Goal: Information Seeking & Learning: Learn about a topic

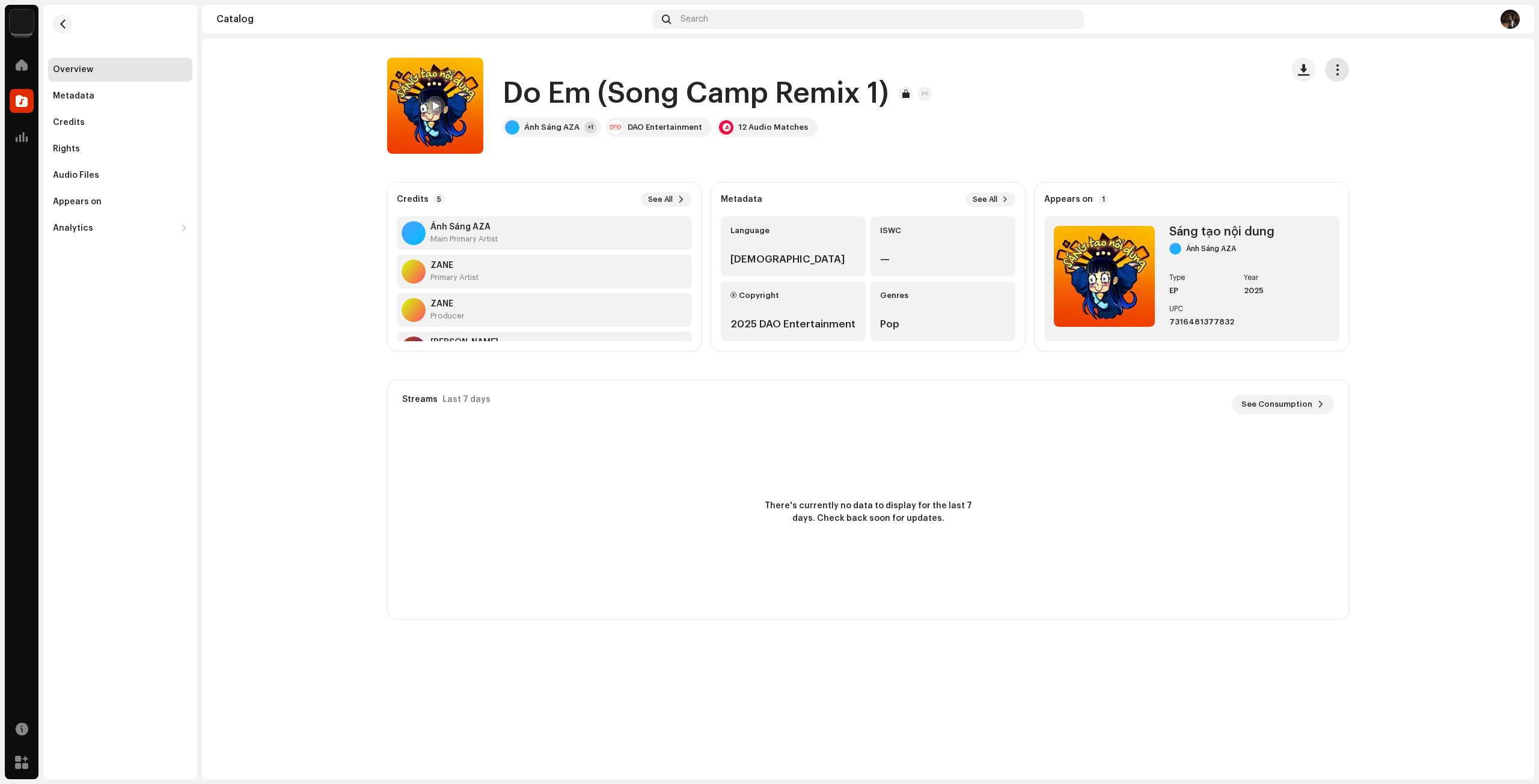
click at [1340, 74] on span "button" at bounding box center [1337, 69] width 12 height 10
click at [94, 94] on div "Metadata" at bounding box center [119, 96] width 135 height 10
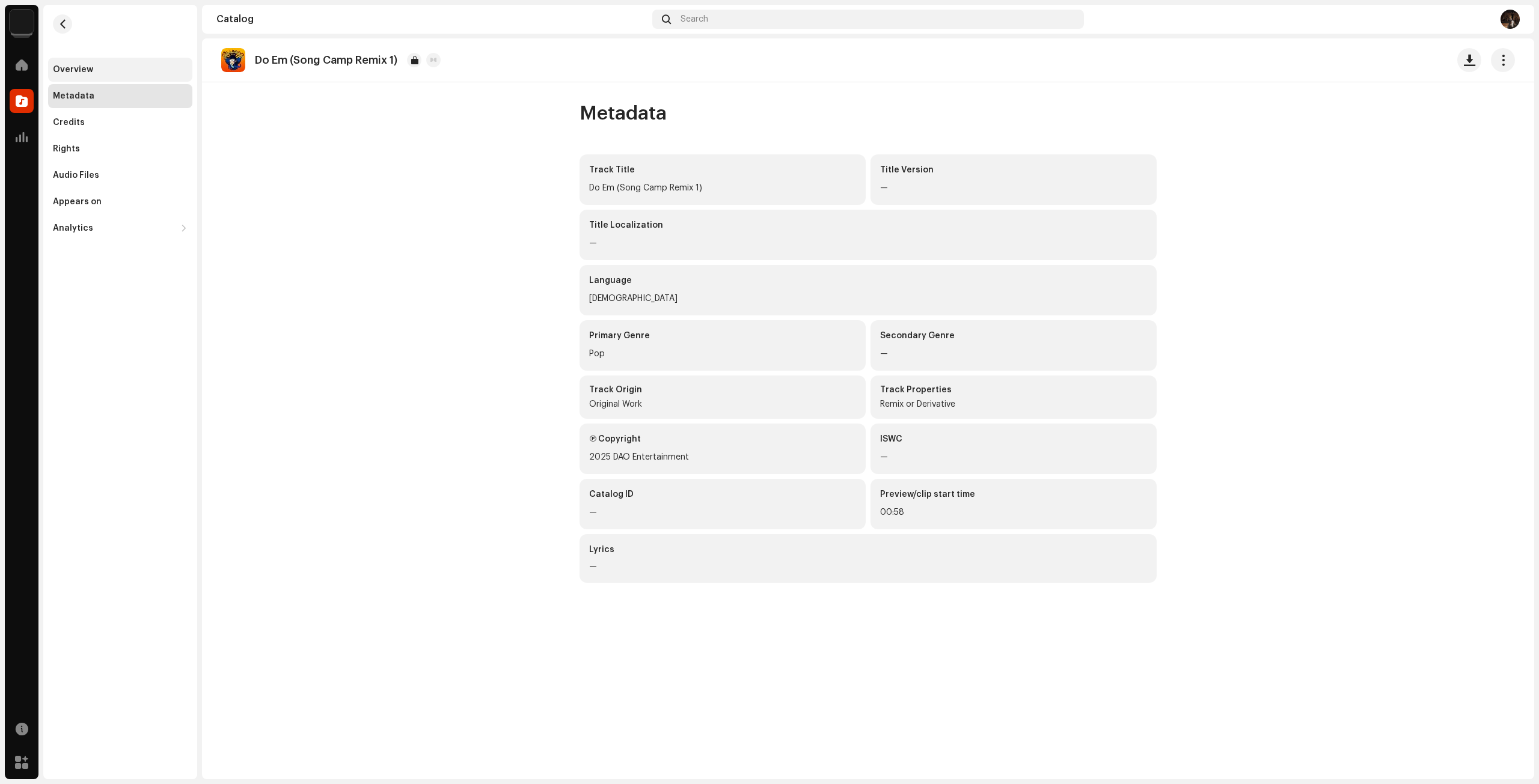
click at [79, 65] on div "Overview" at bounding box center [72, 69] width 40 height 10
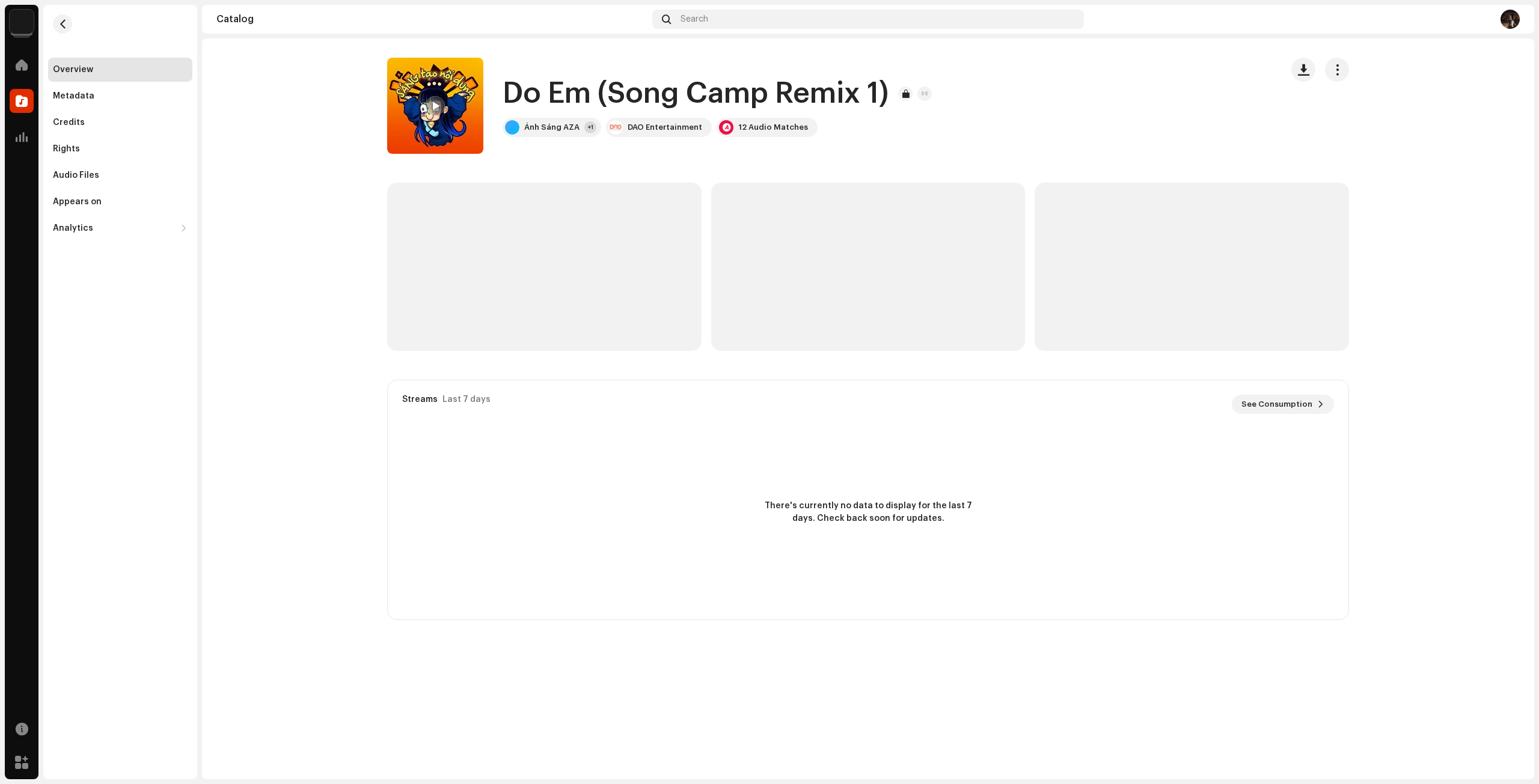
click at [1325, 74] on re-m-actions-button at bounding box center [1337, 69] width 24 height 24
click at [1331, 73] on span "button" at bounding box center [1337, 69] width 12 height 10
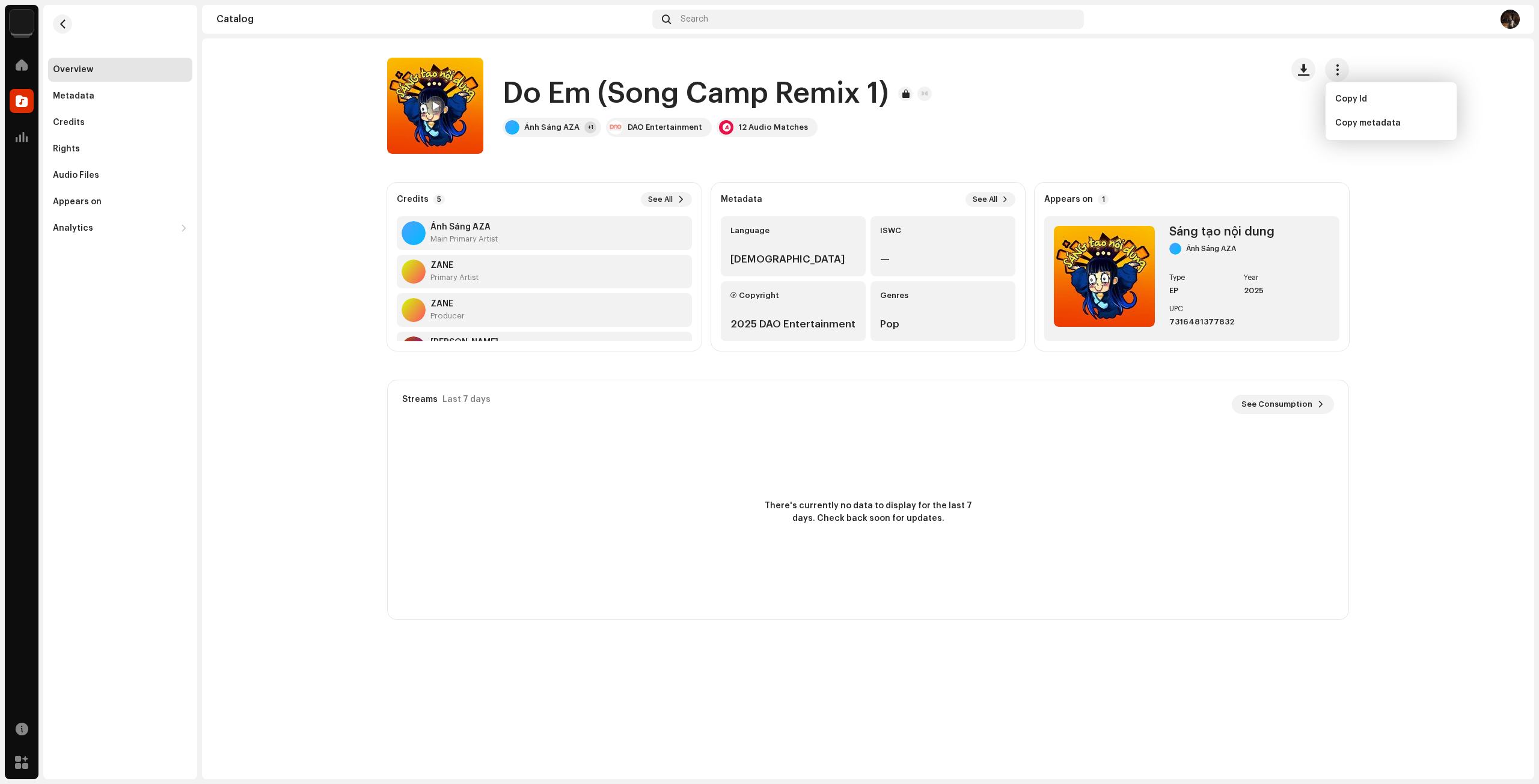
click at [272, 143] on re-o-track-hero "Do Em (Song Camp Remix 1) Do Em (Song Camp Remix 1) Ánh Sáng AZA +1 DAO Enterta…" at bounding box center [868, 106] width 1332 height 96
click at [65, 22] on span "button" at bounding box center [62, 24] width 9 height 10
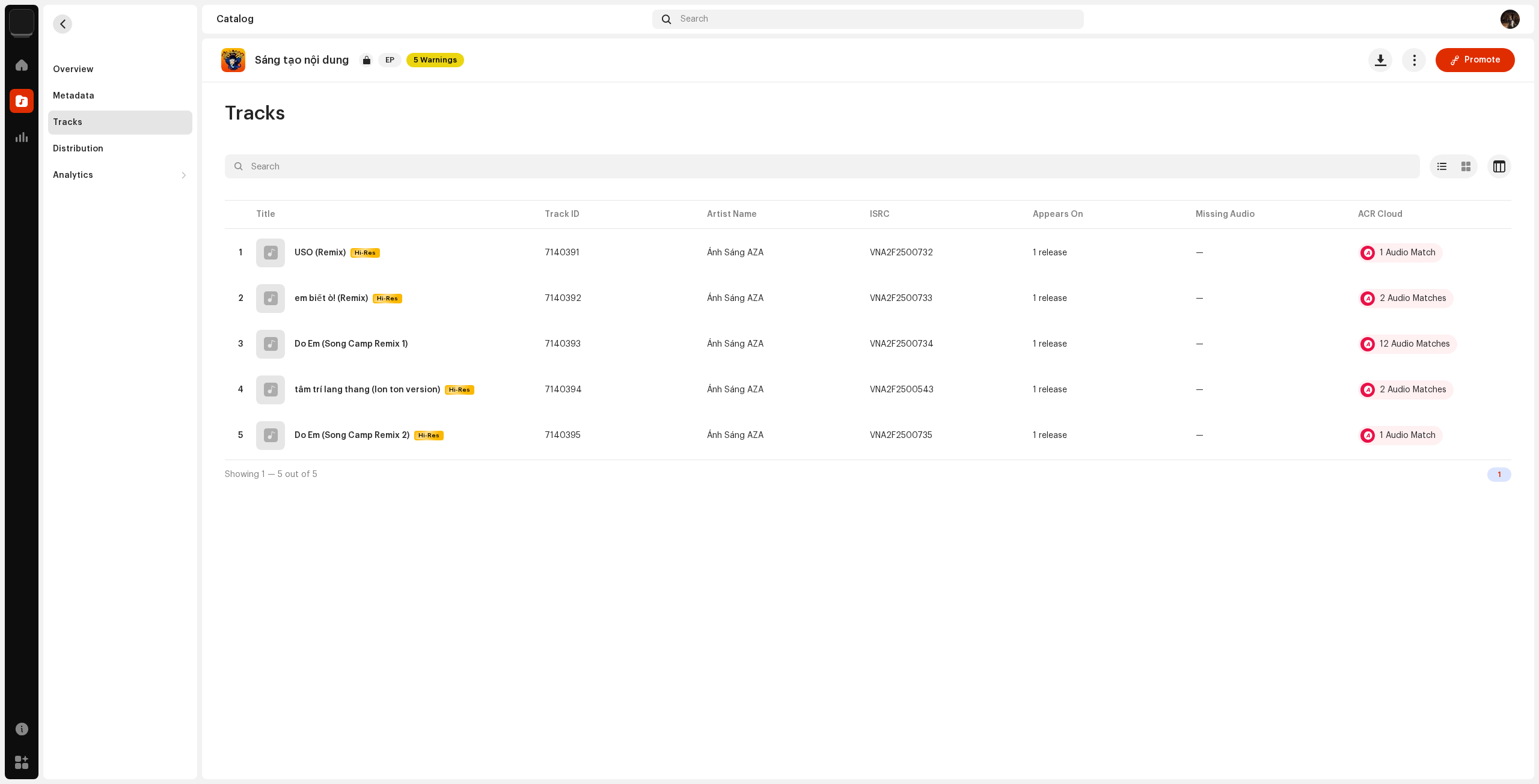
click at [70, 26] on button "button" at bounding box center [62, 24] width 20 height 20
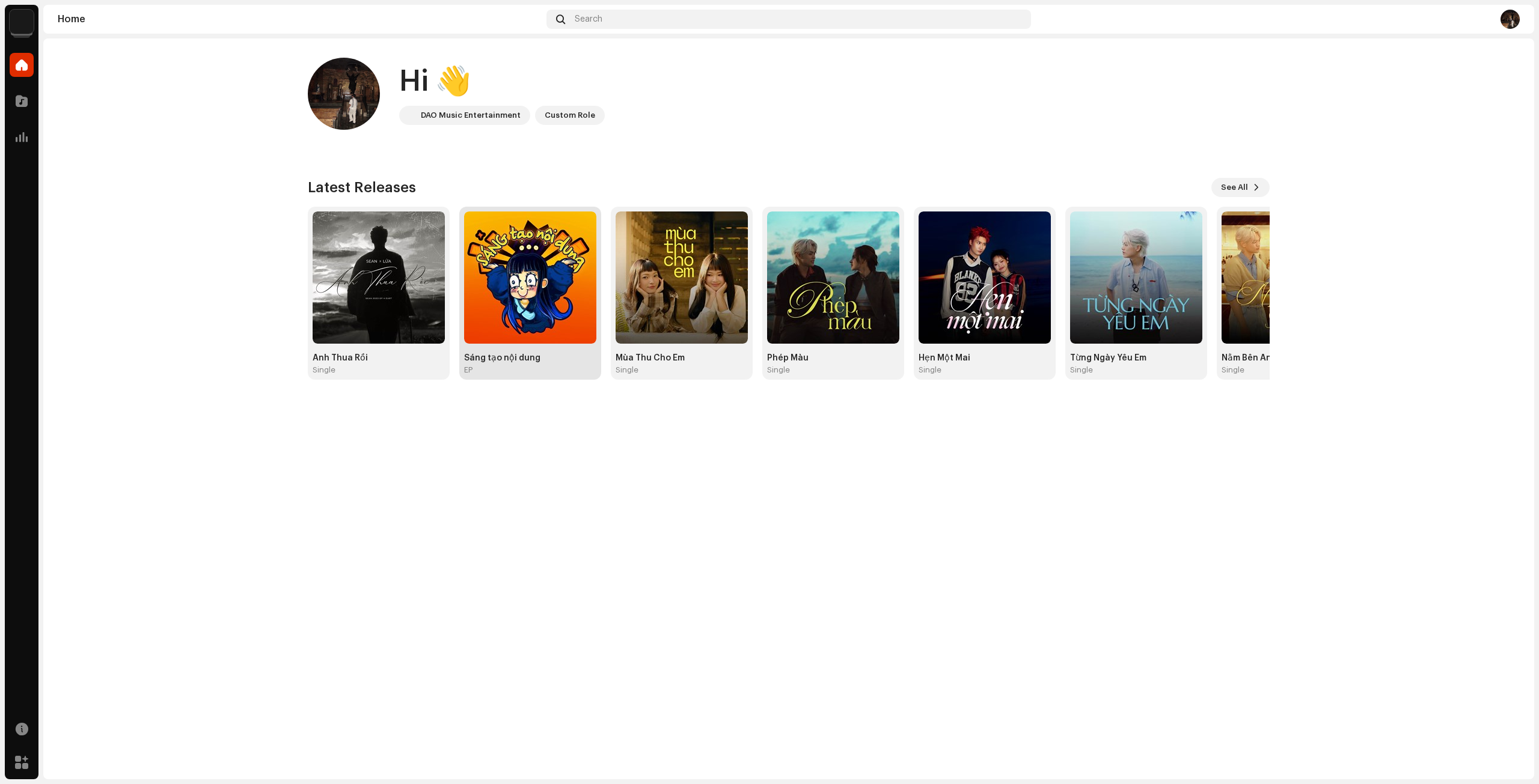
click at [548, 309] on img at bounding box center [530, 277] width 132 height 132
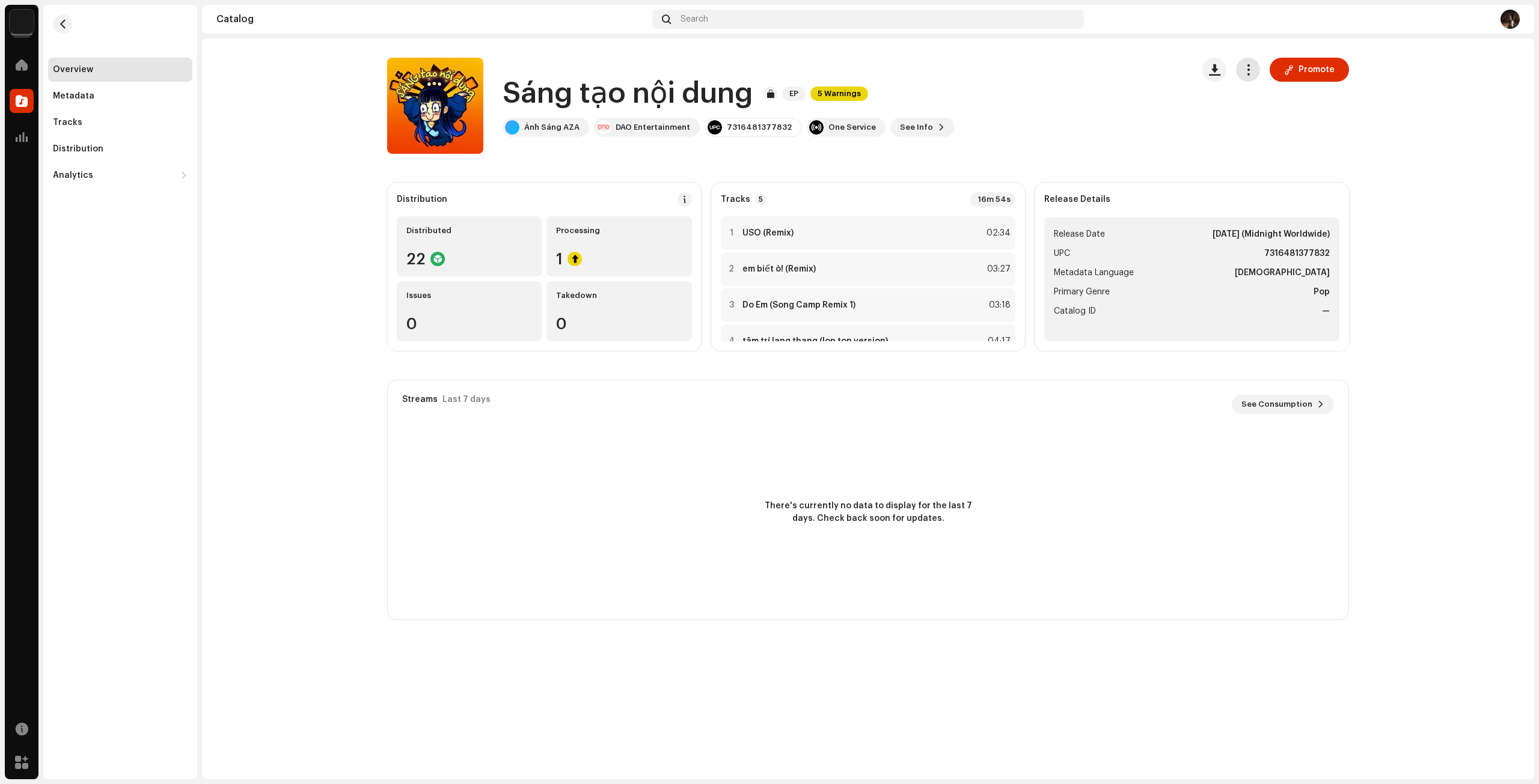
click at [1254, 78] on button "button" at bounding box center [1248, 69] width 24 height 24
click at [1180, 114] on div "Sáng tạo nội dung EP 5 Warnings Ánh Sáng AZA DAO Entertainment 7316481377832 On…" at bounding box center [784, 106] width 796 height 96
click at [77, 124] on div "Tracks" at bounding box center [67, 122] width 29 height 10
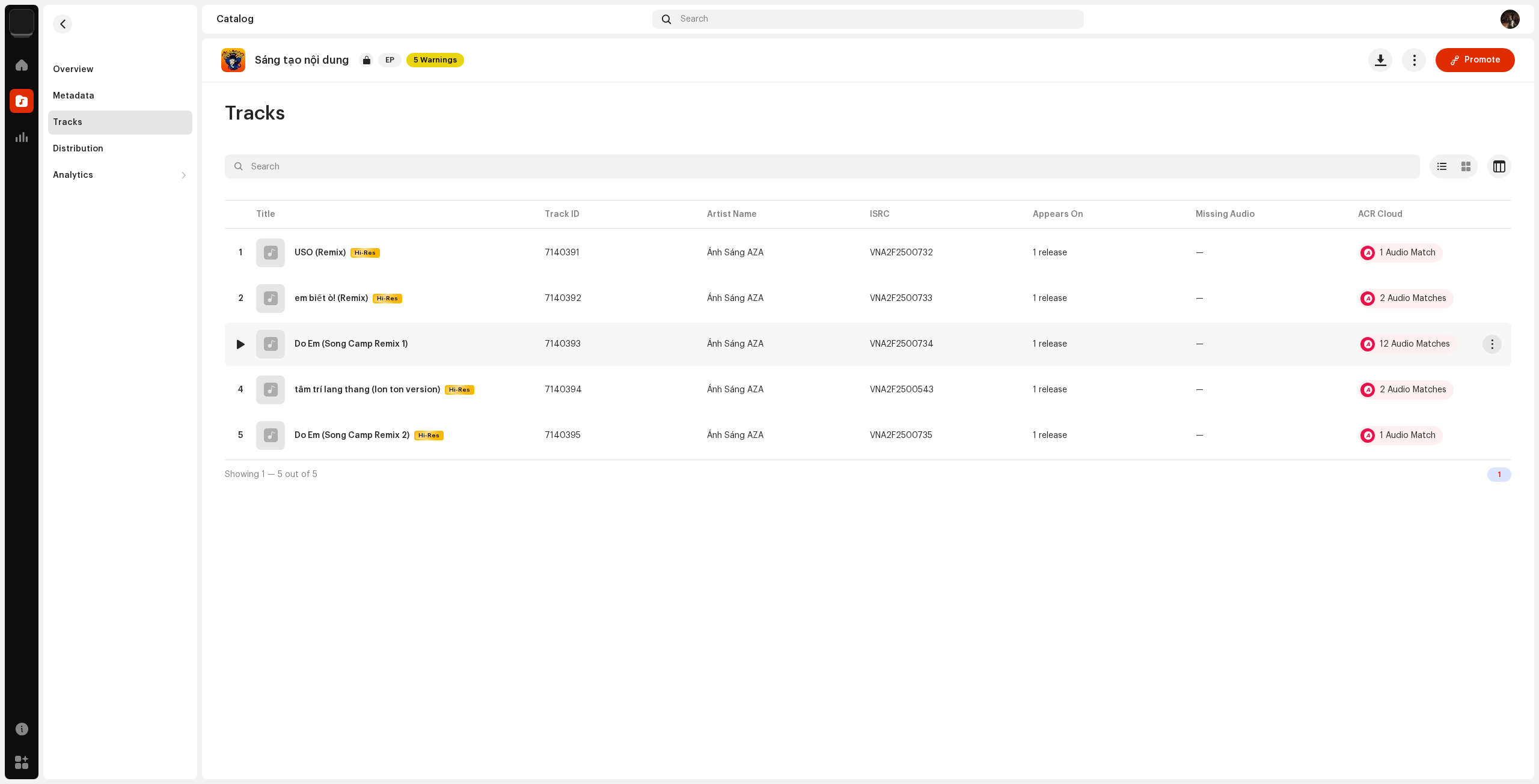
click at [362, 351] on div "3 Do Em (Song Camp Remix 1)" at bounding box center [380, 344] width 291 height 29
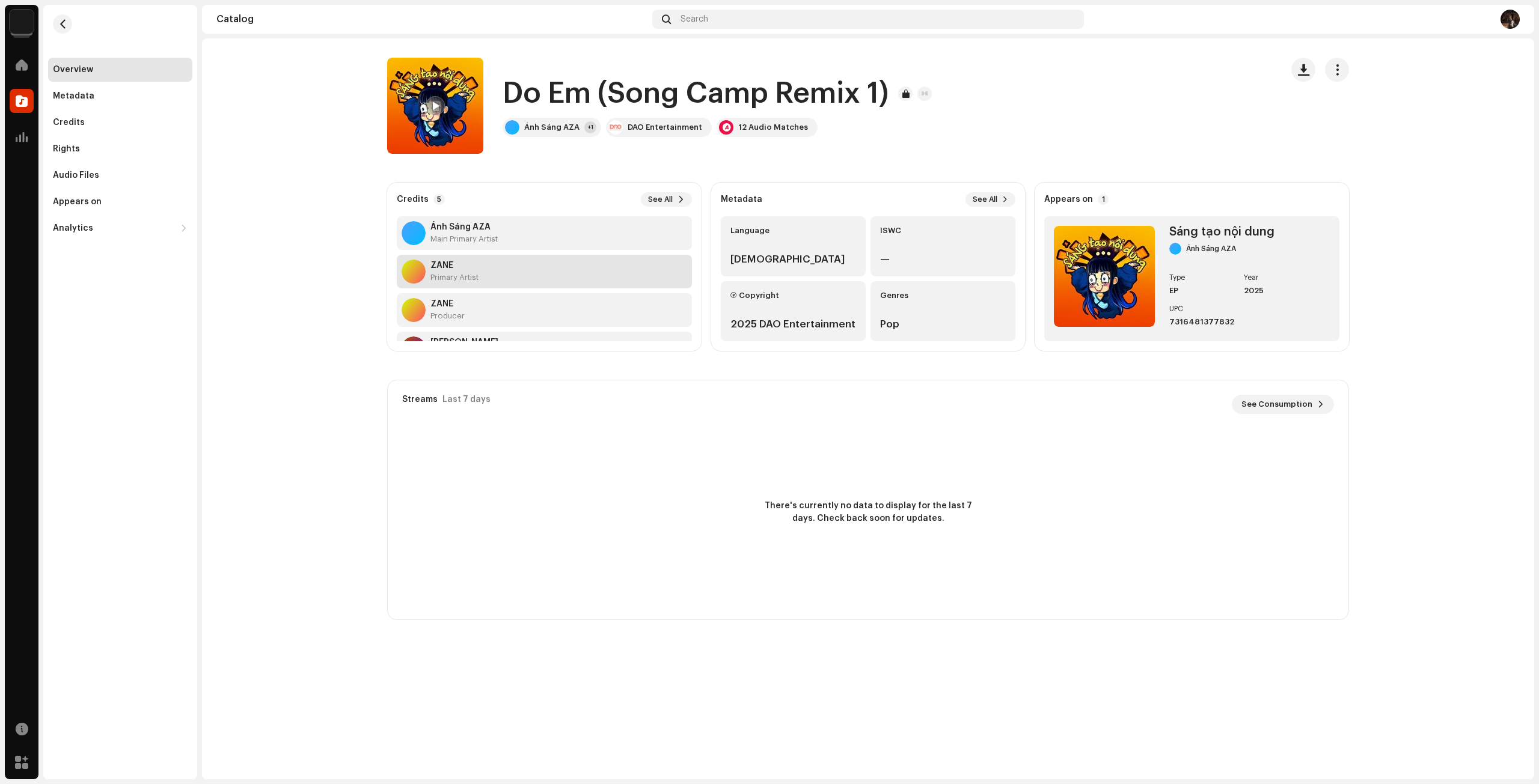
click at [509, 267] on div "ZANE Primary Artist" at bounding box center [544, 272] width 295 height 34
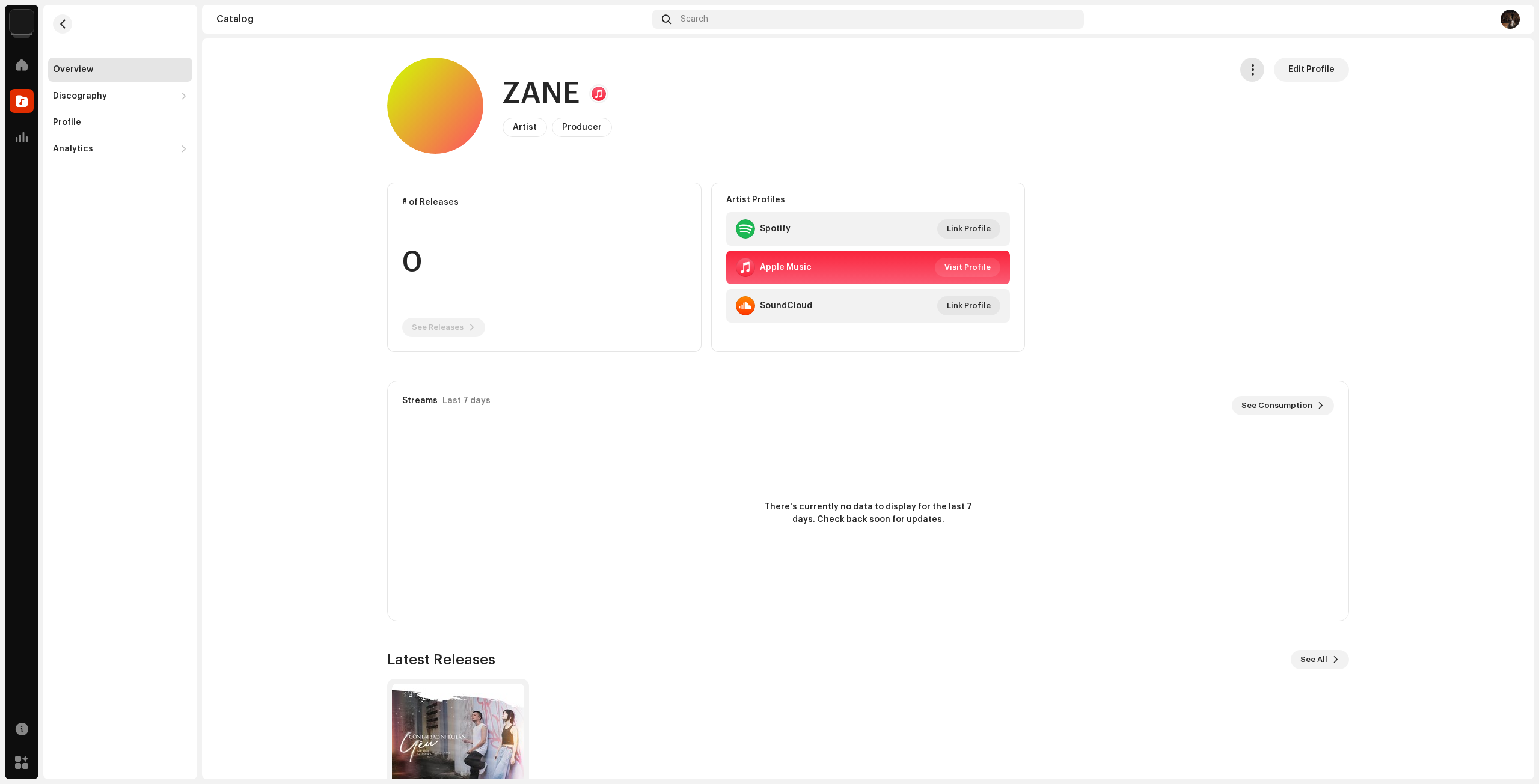
click at [1260, 68] on button "button" at bounding box center [1252, 69] width 24 height 24
click at [1191, 101] on div "ZANE Artist Producer Edit Profile" at bounding box center [804, 106] width 834 height 96
click at [70, 27] on button "button" at bounding box center [62, 24] width 20 height 20
